Goal: Feedback & Contribution: Contribute content

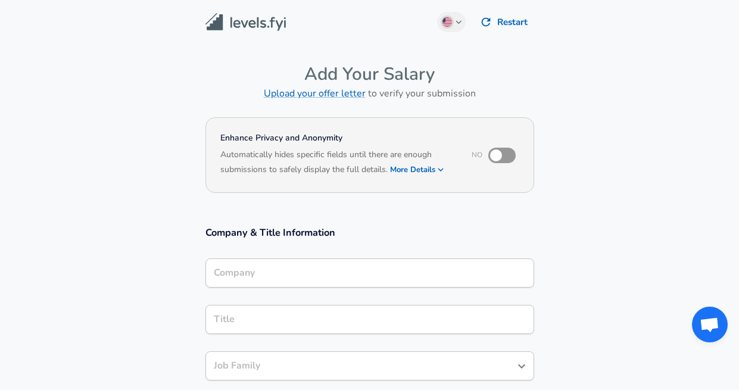
scroll to position [12, 0]
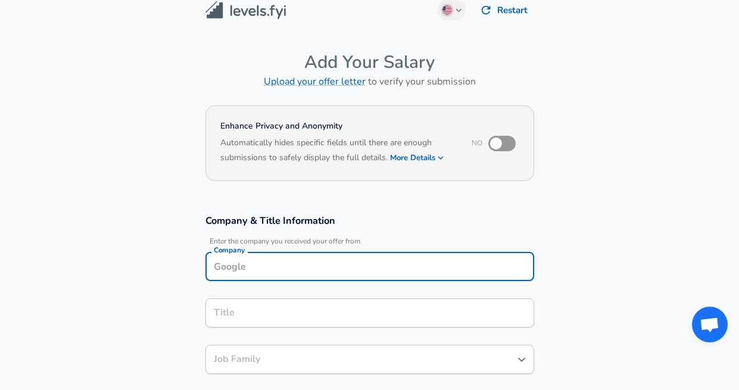
click at [289, 276] on div "Company" at bounding box center [370, 266] width 329 height 29
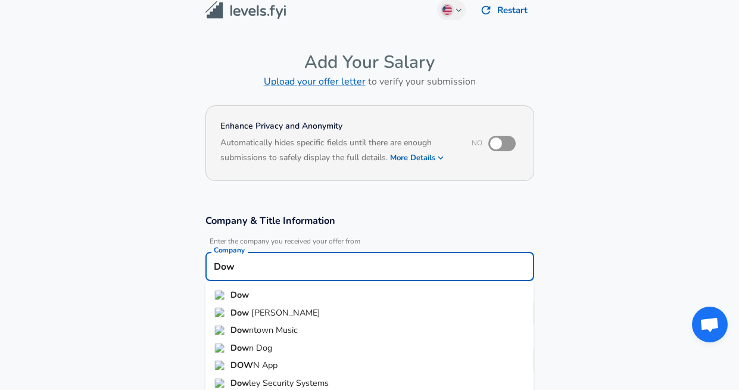
click at [237, 303] on li "Dow" at bounding box center [370, 296] width 329 height 18
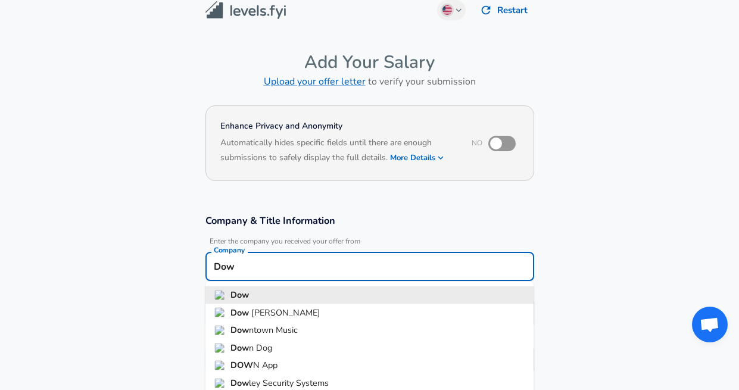
click at [240, 274] on input "Dow" at bounding box center [370, 266] width 318 height 18
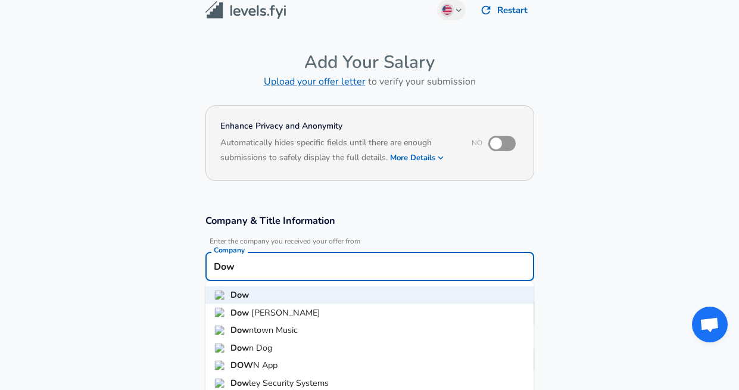
click at [249, 309] on strong "Dow" at bounding box center [241, 312] width 21 height 12
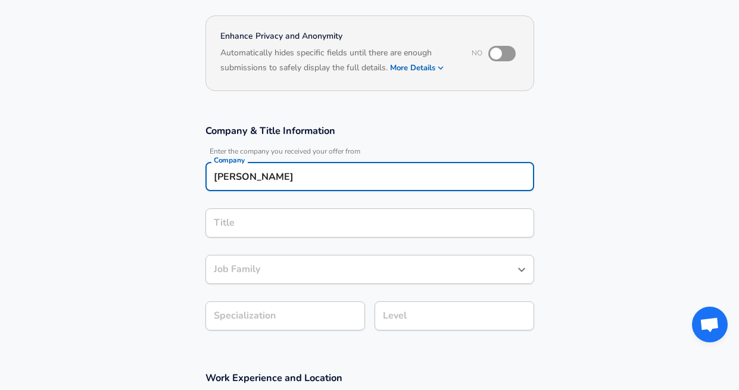
type input "[PERSON_NAME]"
click at [247, 222] on input "Title" at bounding box center [370, 223] width 318 height 18
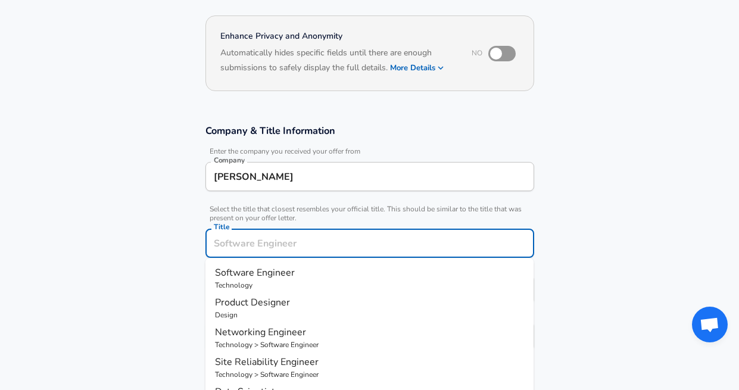
scroll to position [126, 0]
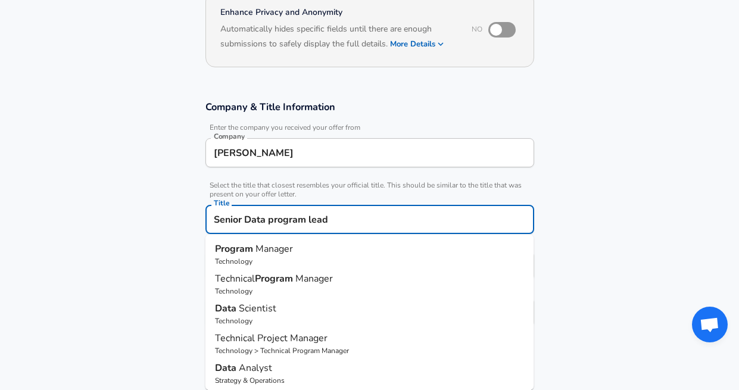
click at [256, 254] on span "Manager" at bounding box center [275, 249] width 38 height 13
type input "Program Manager"
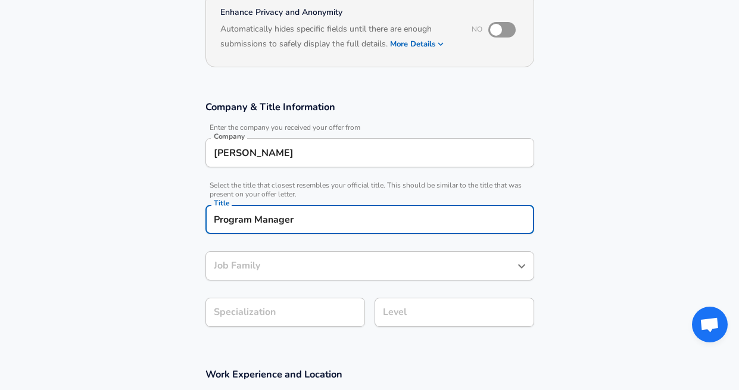
type input "Program Manager"
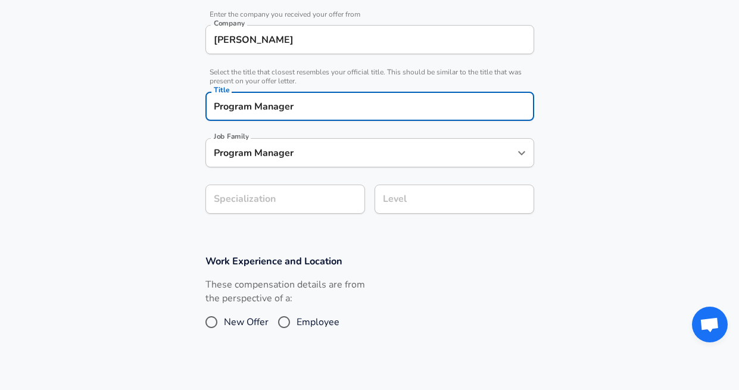
type input "Program Manager"
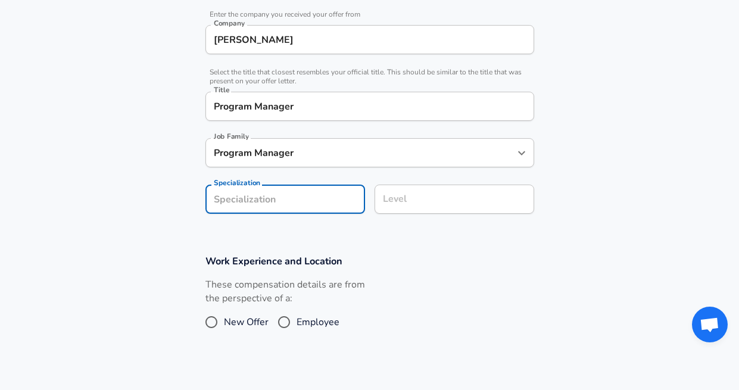
scroll to position [275, 0]
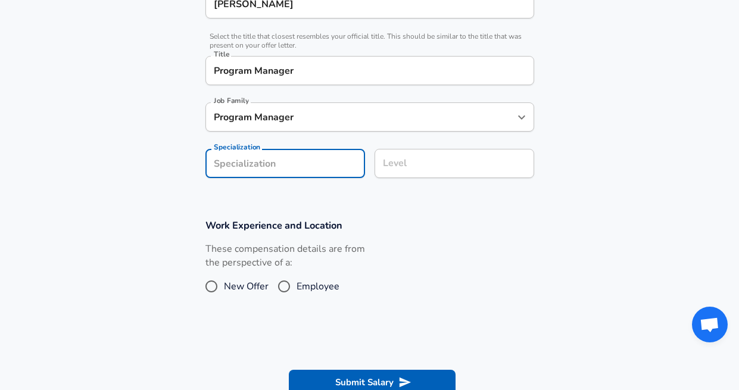
click at [329, 201] on section "Company & Title Information Enter the company you received your offer from Comp…" at bounding box center [369, 71] width 739 height 268
click at [451, 149] on div "Level" at bounding box center [455, 163] width 160 height 29
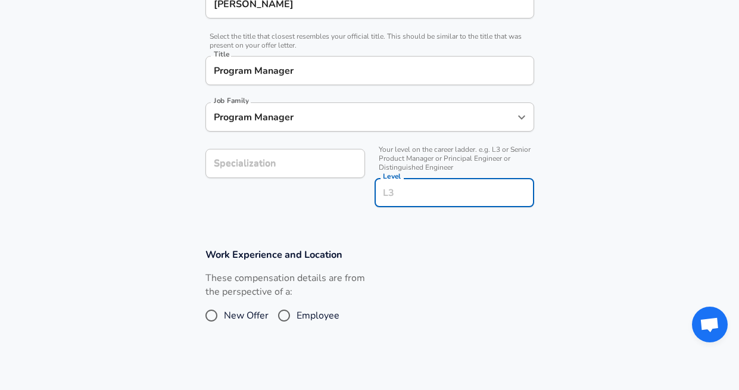
scroll to position [299, 0]
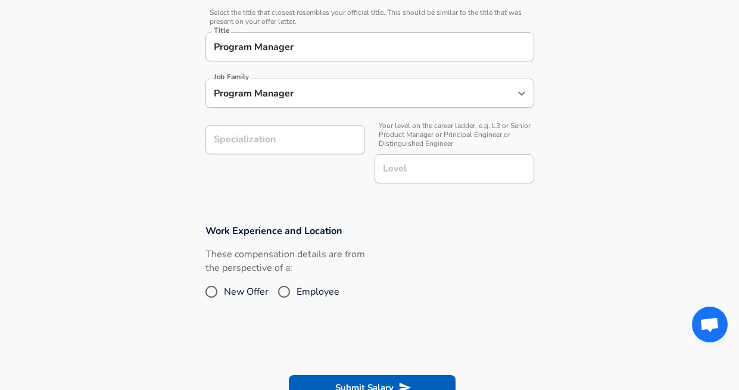
click at [461, 216] on section "Work Experience and Location These compensation details are from the perspectiv…" at bounding box center [369, 269] width 739 height 119
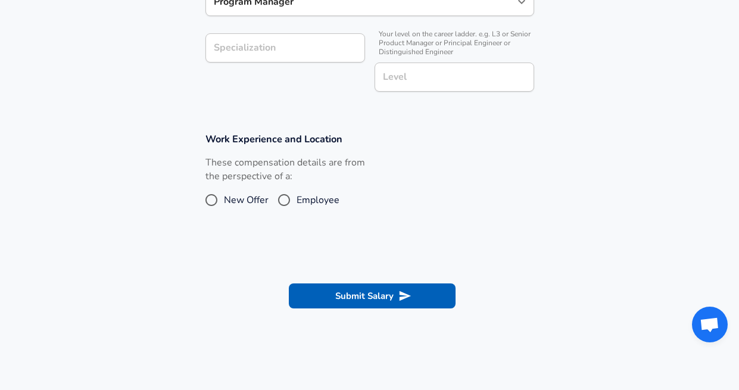
scroll to position [391, 0]
click at [284, 200] on input "Employee" at bounding box center [284, 199] width 25 height 19
radio input "true"
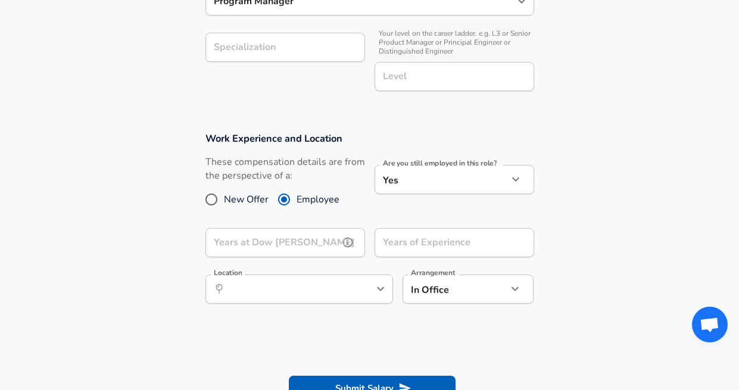
click at [283, 244] on input "Years at Dow [PERSON_NAME]" at bounding box center [272, 242] width 133 height 29
type input "2"
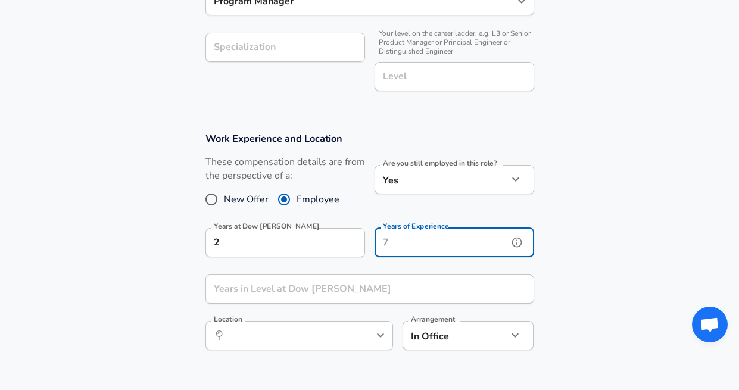
click at [439, 247] on input "Years of Experience" at bounding box center [441, 242] width 133 height 29
type input "15"
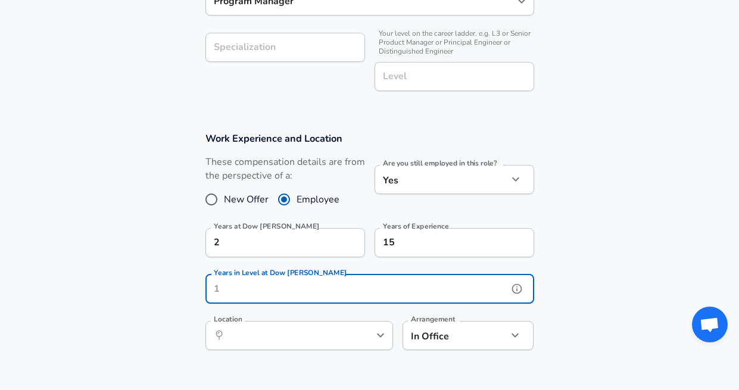
click at [302, 290] on input "Years in Level at Dow [PERSON_NAME]" at bounding box center [357, 289] width 303 height 29
type input "2"
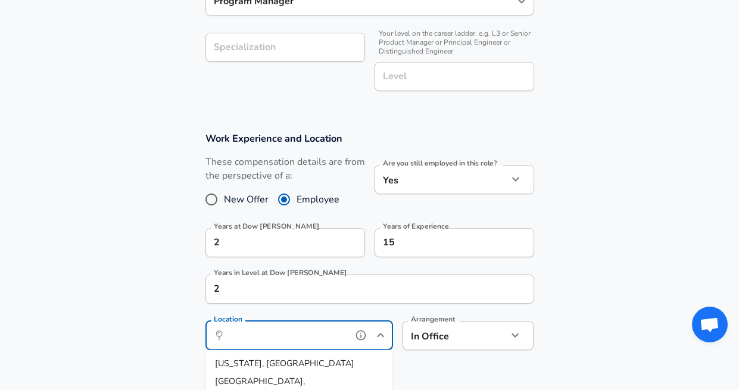
click at [291, 337] on input "Location" at bounding box center [286, 336] width 122 height 18
click at [282, 368] on li "[US_STATE], [GEOGRAPHIC_DATA]" at bounding box center [300, 364] width 188 height 18
type input "[US_STATE], [GEOGRAPHIC_DATA]"
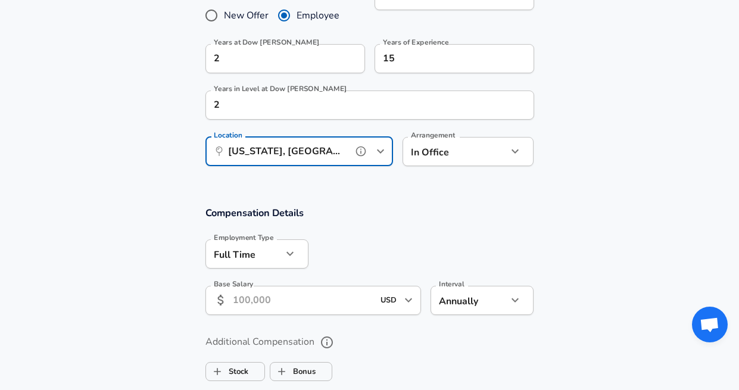
scroll to position [649, 0]
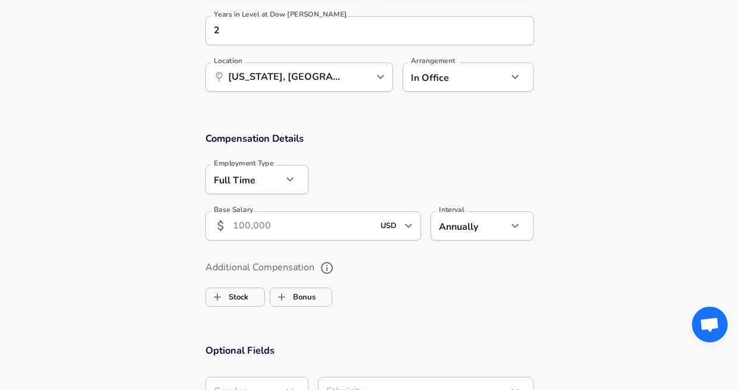
click at [247, 227] on input "Base Salary" at bounding box center [303, 226] width 141 height 29
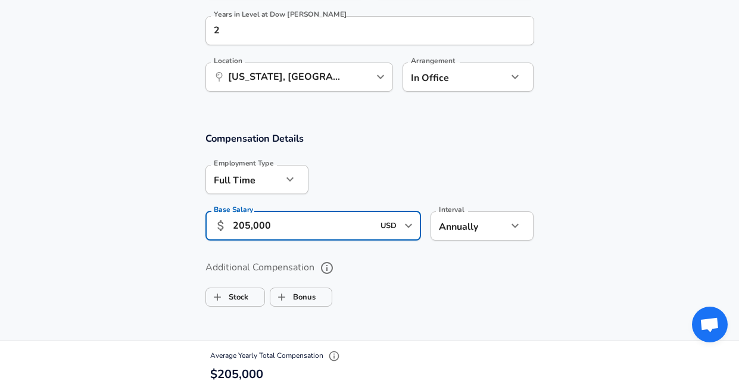
click at [245, 226] on input "205,000" at bounding box center [303, 226] width 141 height 29
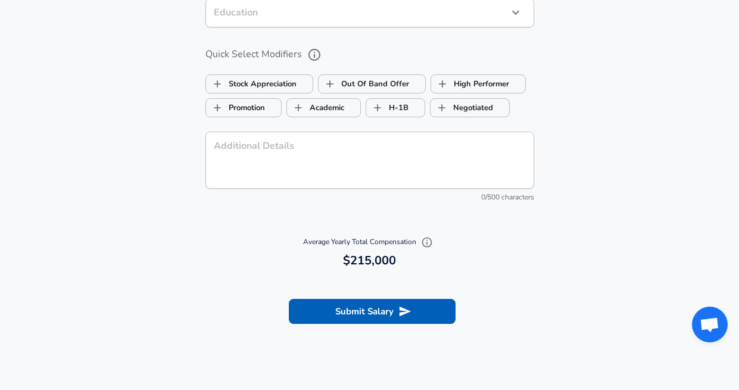
scroll to position [1086, 0]
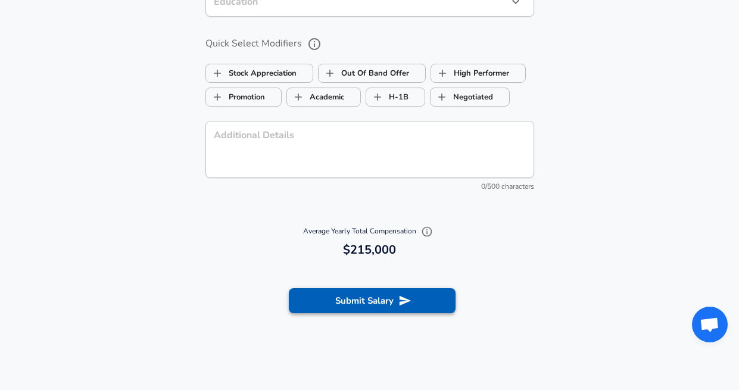
type input "215,000"
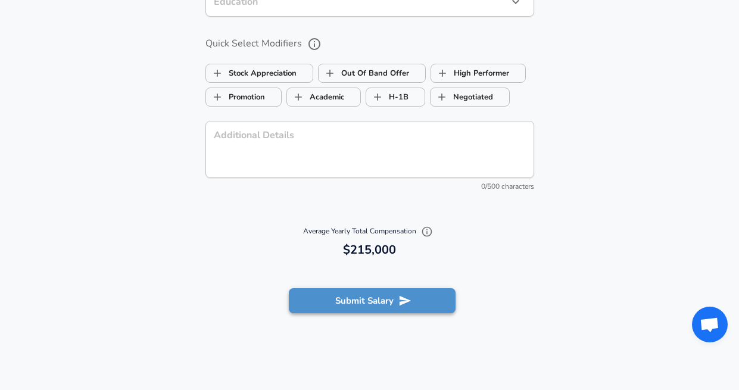
click at [369, 302] on button "Submit Salary" at bounding box center [372, 300] width 167 height 25
